Goal: Task Accomplishment & Management: Manage account settings

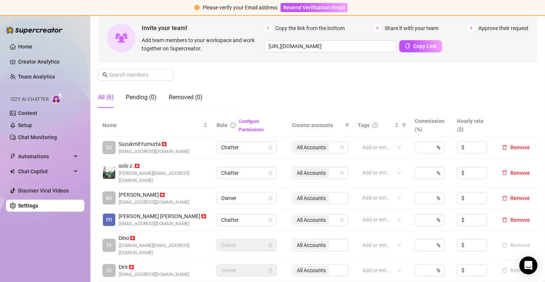
scroll to position [75, 0]
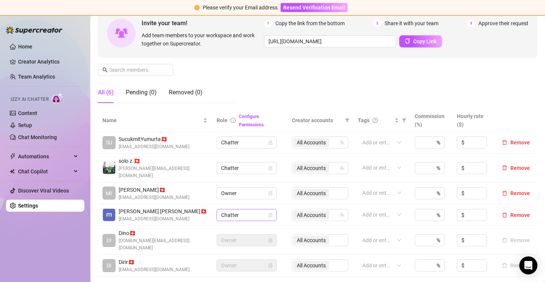
click at [268, 213] on icon "lock" at bounding box center [269, 215] width 3 height 4
click at [244, 210] on span "Chatter" at bounding box center [246, 215] width 51 height 11
click at [510, 212] on span "Remove" at bounding box center [520, 215] width 20 height 6
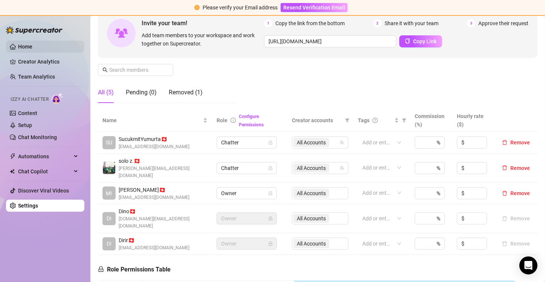
click at [28, 48] on link "Home" at bounding box center [25, 47] width 14 height 6
